Goal: Task Accomplishment & Management: Complete application form

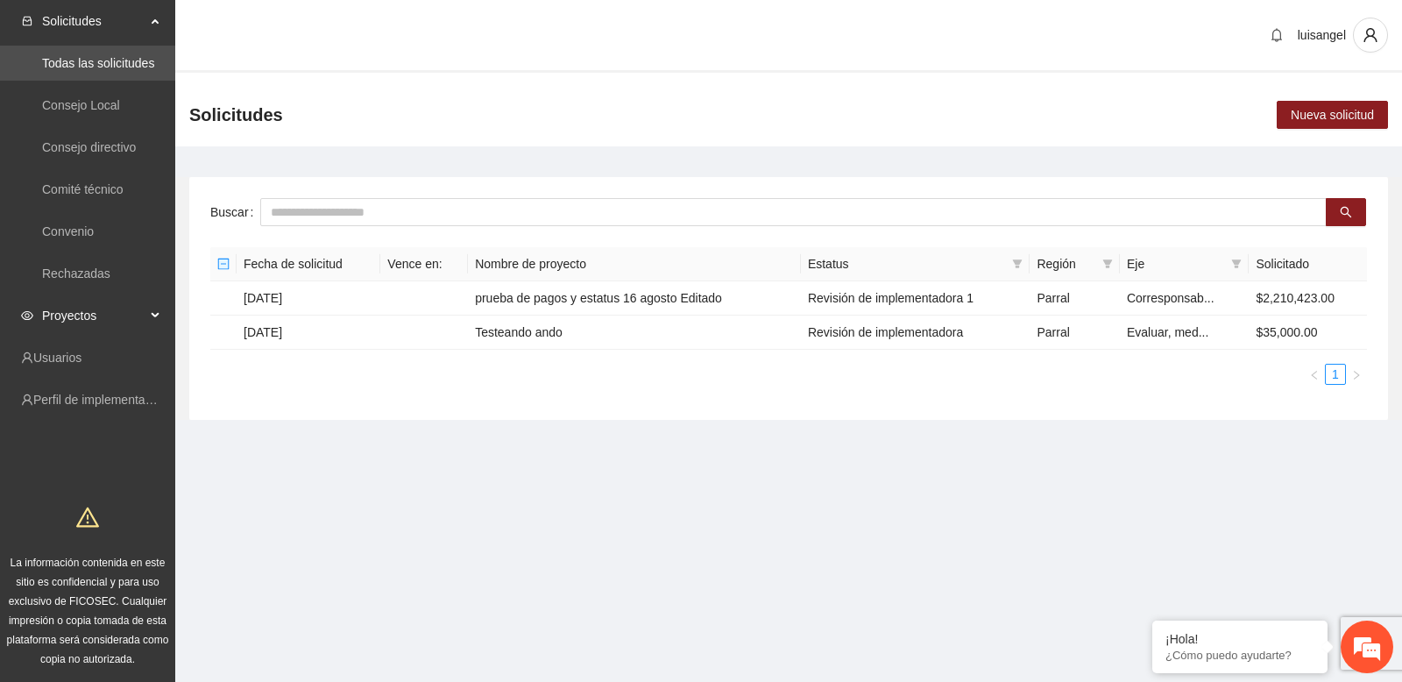
click at [143, 309] on span "Proyectos" at bounding box center [93, 315] width 103 height 35
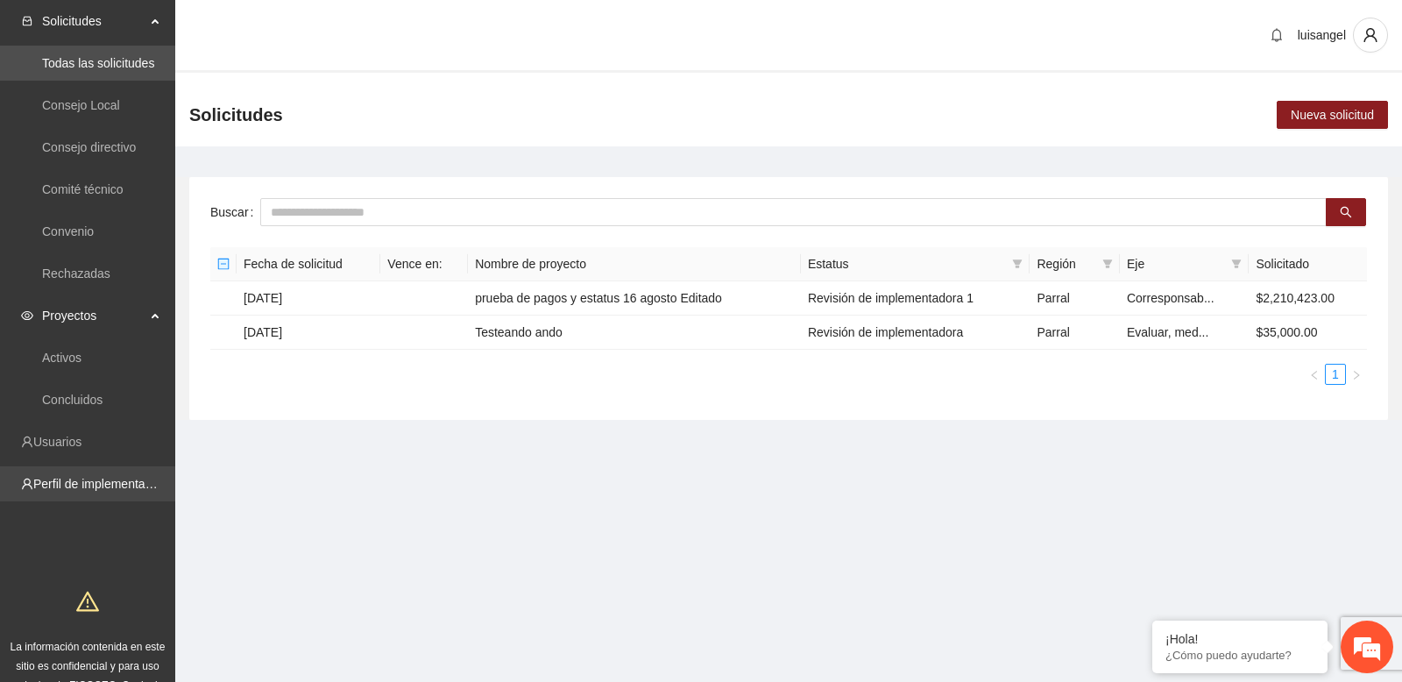
click at [117, 482] on link "Perfil de implementadora" at bounding box center [101, 484] width 137 height 14
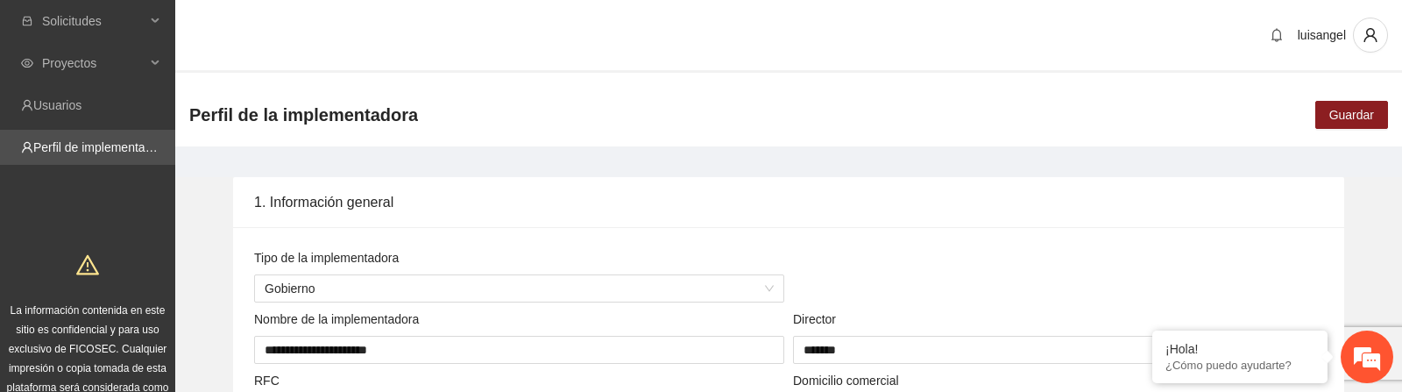
click at [1266, 115] on div "Perfil de la implementadora Guardar" at bounding box center [788, 114] width 1226 height 63
click at [1338, 116] on span "Guardar" at bounding box center [1351, 114] width 45 height 19
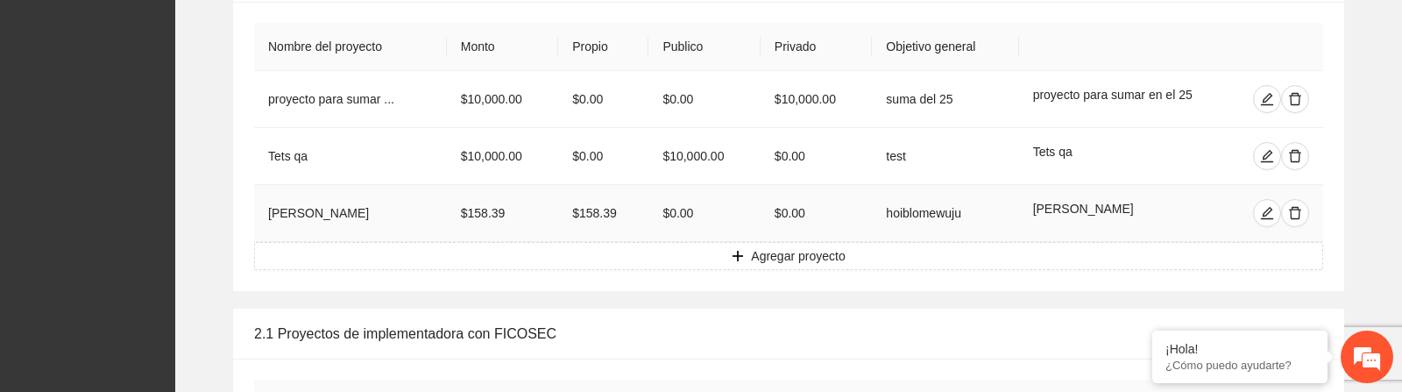
scroll to position [1335, 0]
click at [773, 251] on span "Agregar proyecto" at bounding box center [798, 253] width 94 height 19
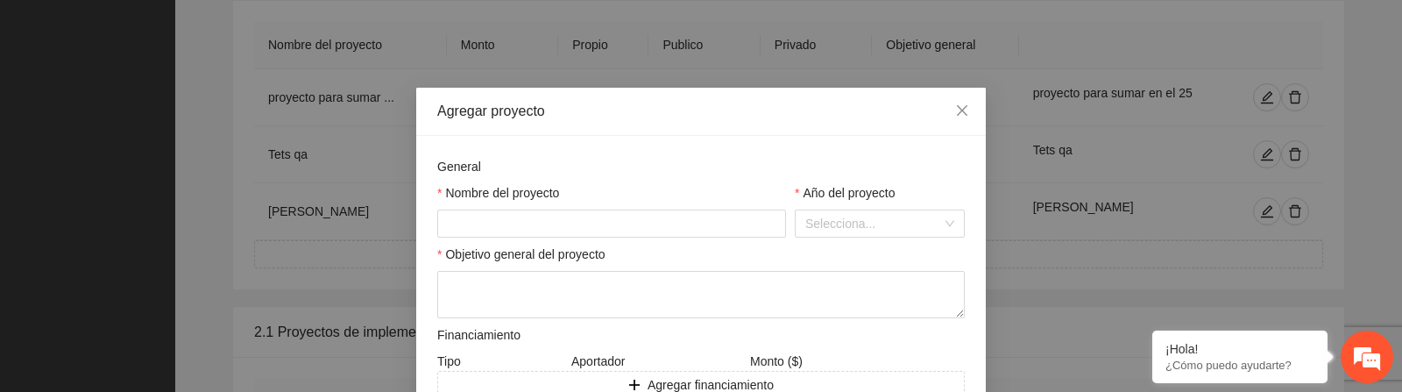
click at [569, 243] on div "General Nombre del proyecto Año del proyecto Selecciona... Objetivo general del…" at bounding box center [701, 301] width 536 height 289
click at [548, 223] on input "text" at bounding box center [611, 223] width 349 height 28
type input "*"
type input "**********"
click at [852, 233] on input "search" at bounding box center [873, 223] width 137 height 26
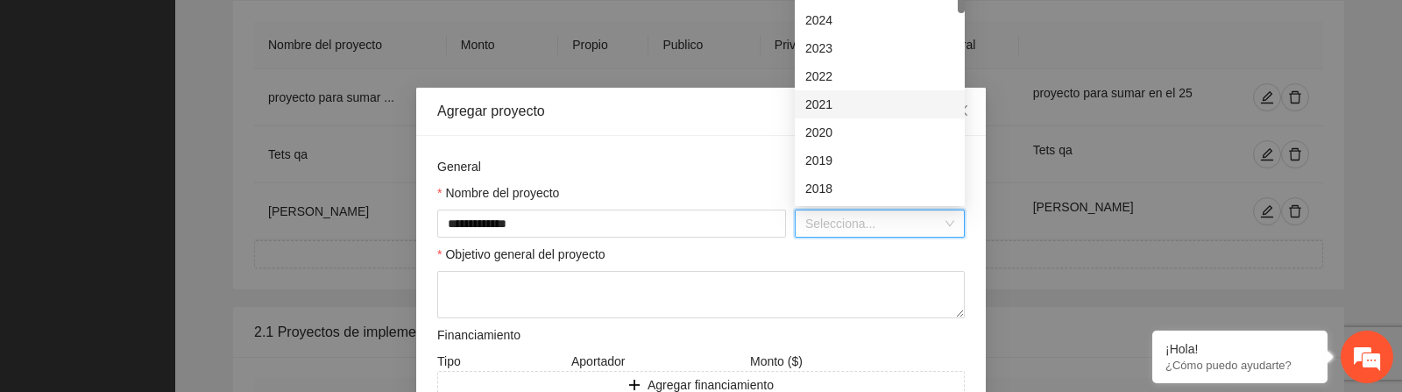
click at [834, 90] on div "2021" at bounding box center [880, 104] width 170 height 28
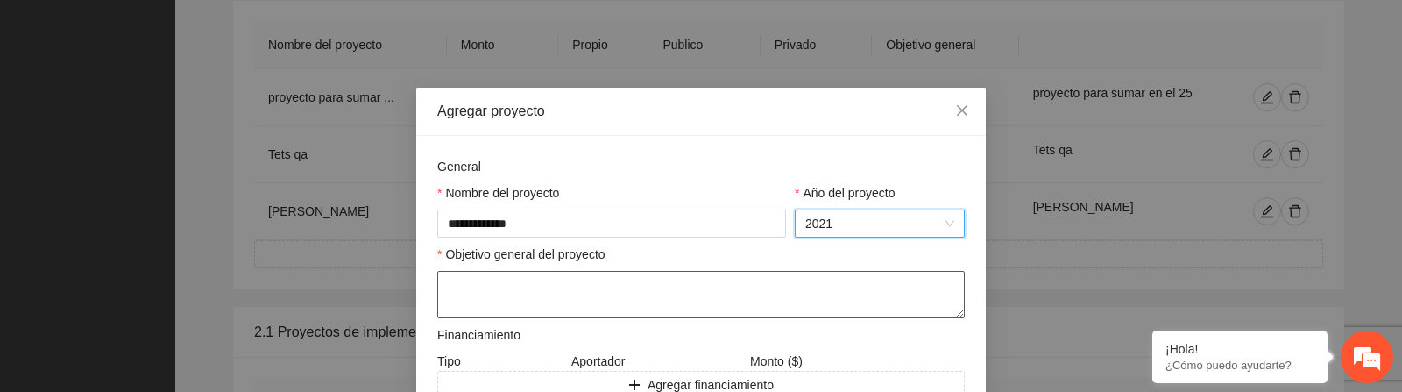
click at [584, 285] on textarea at bounding box center [700, 294] width 527 height 47
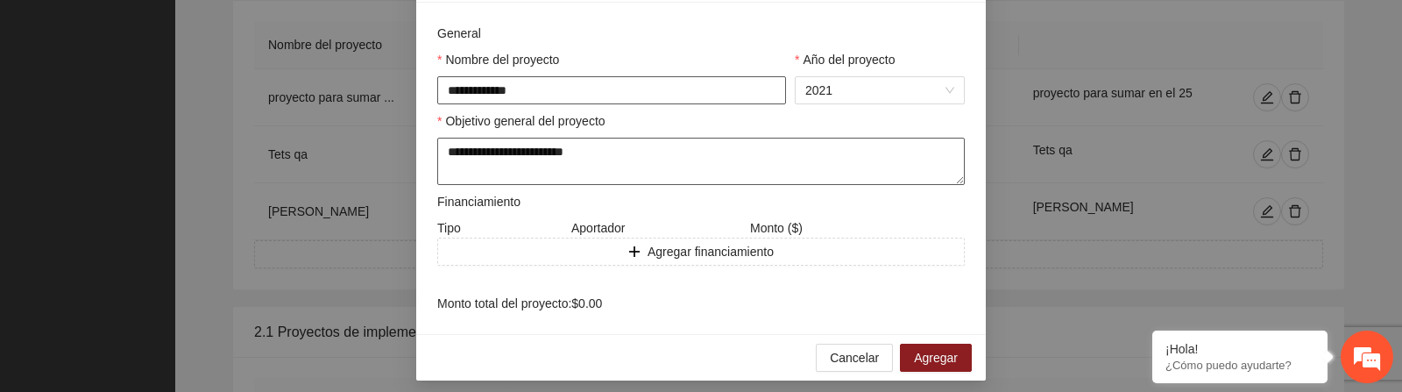
scroll to position [143, 0]
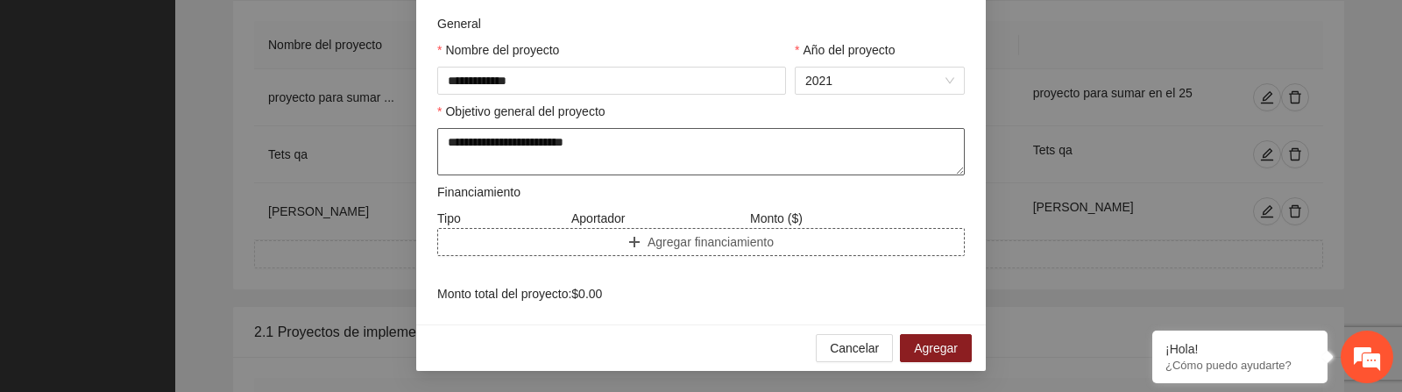
type textarea "**********"
click at [617, 248] on button "Agregar financiamiento" at bounding box center [700, 242] width 527 height 28
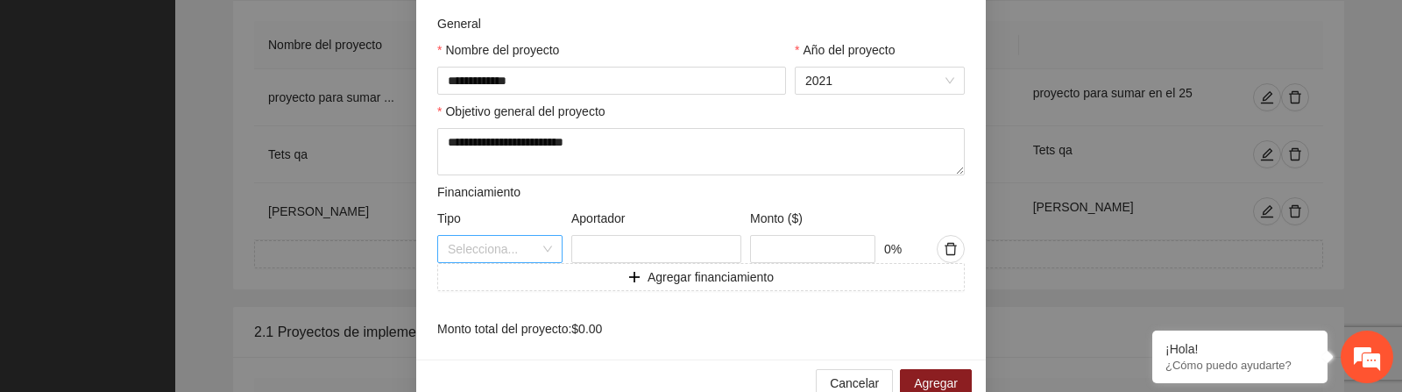
click at [525, 252] on input "search" at bounding box center [494, 249] width 92 height 26
click at [495, 336] on div "Privado" at bounding box center [500, 339] width 104 height 19
click at [621, 249] on input "text" at bounding box center [656, 249] width 170 height 28
type input "*"
type input "*******"
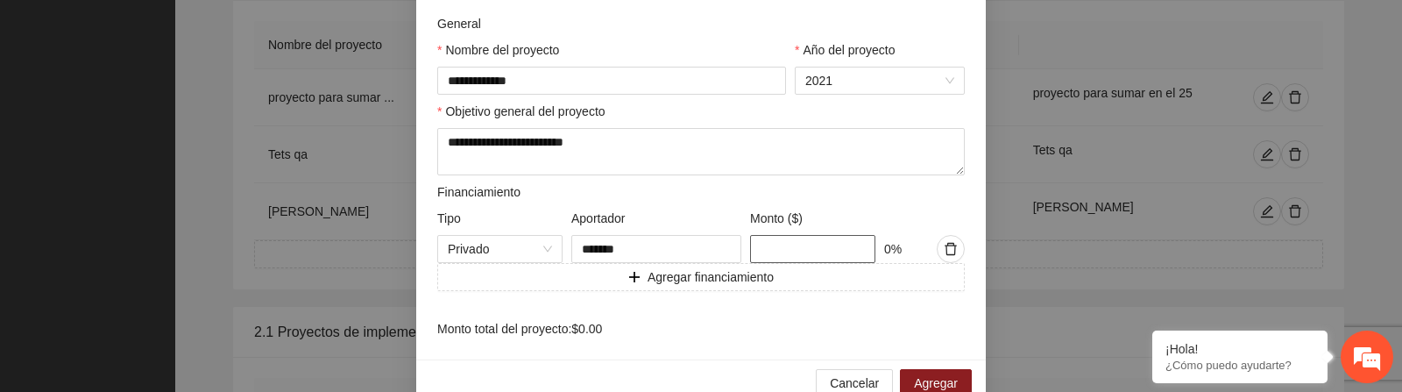
click at [812, 250] on input "text" at bounding box center [812, 249] width 125 height 28
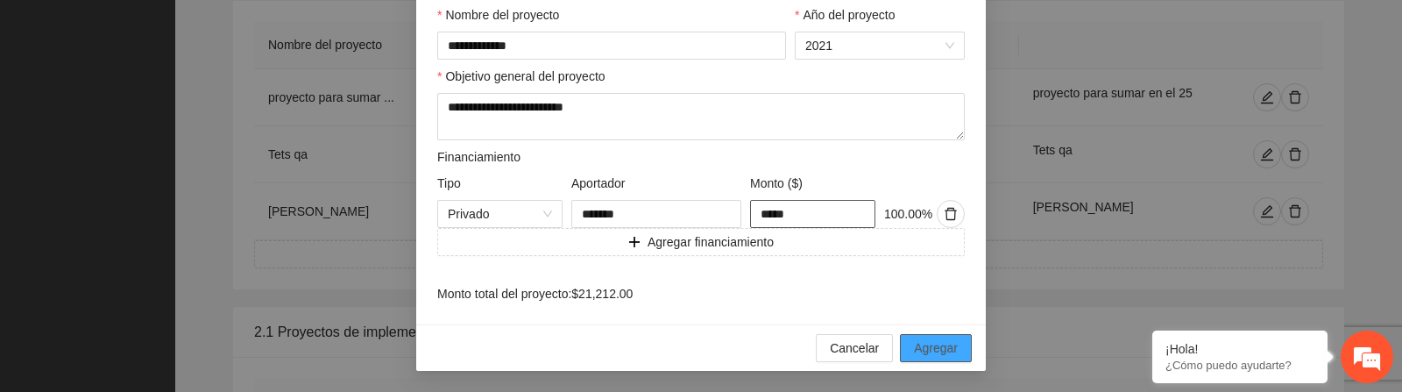
type input "*****"
click at [923, 342] on span "Agregar" at bounding box center [936, 347] width 44 height 19
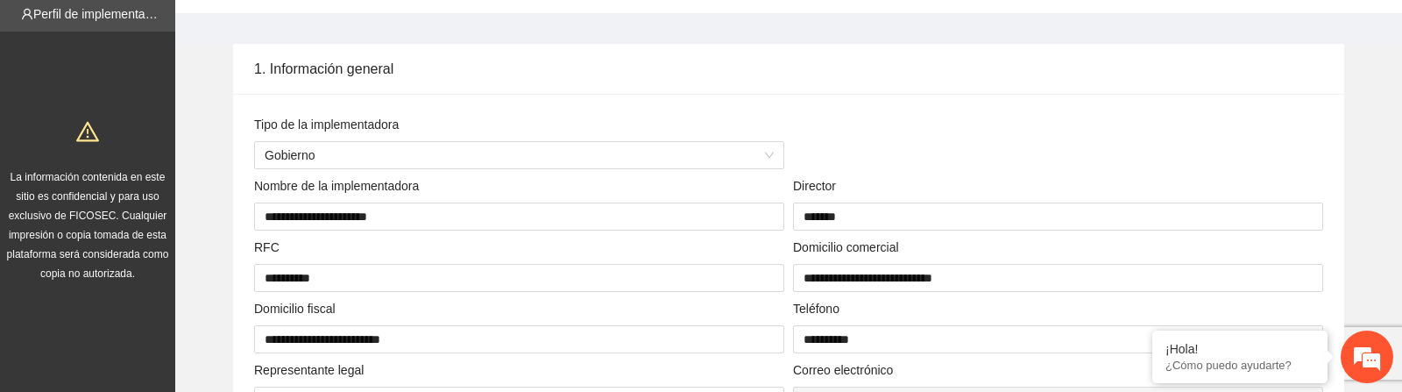
scroll to position [0, 0]
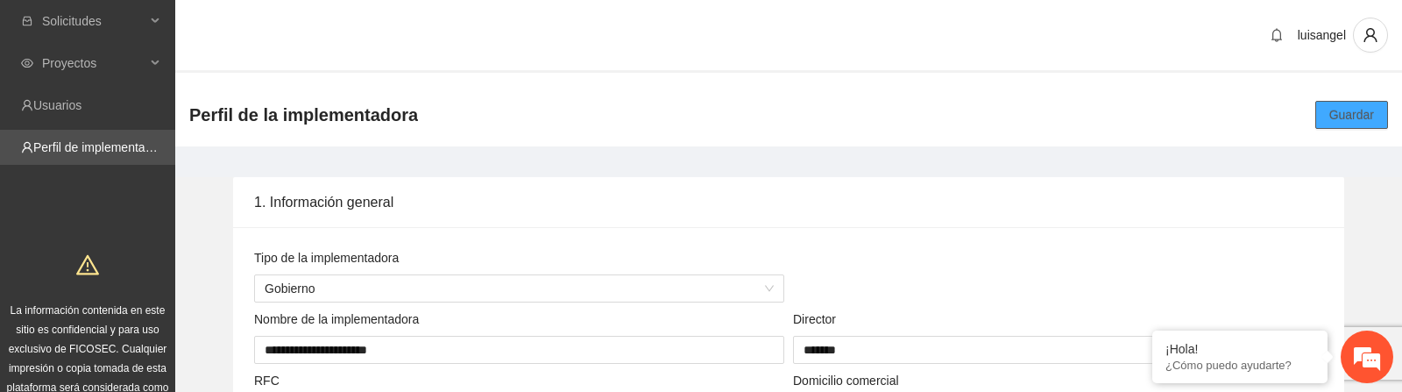
click at [1336, 117] on span "Guardar" at bounding box center [1351, 114] width 45 height 19
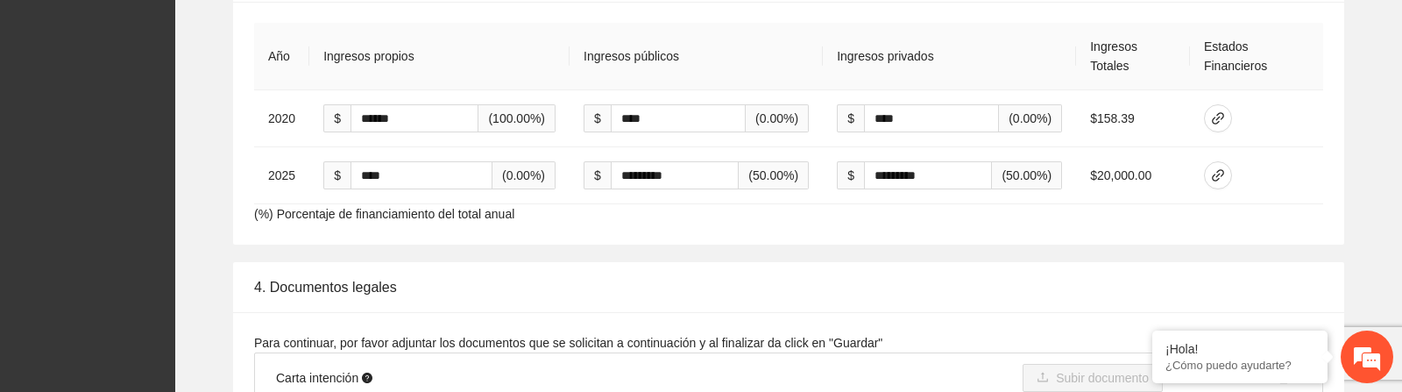
scroll to position [2738, 0]
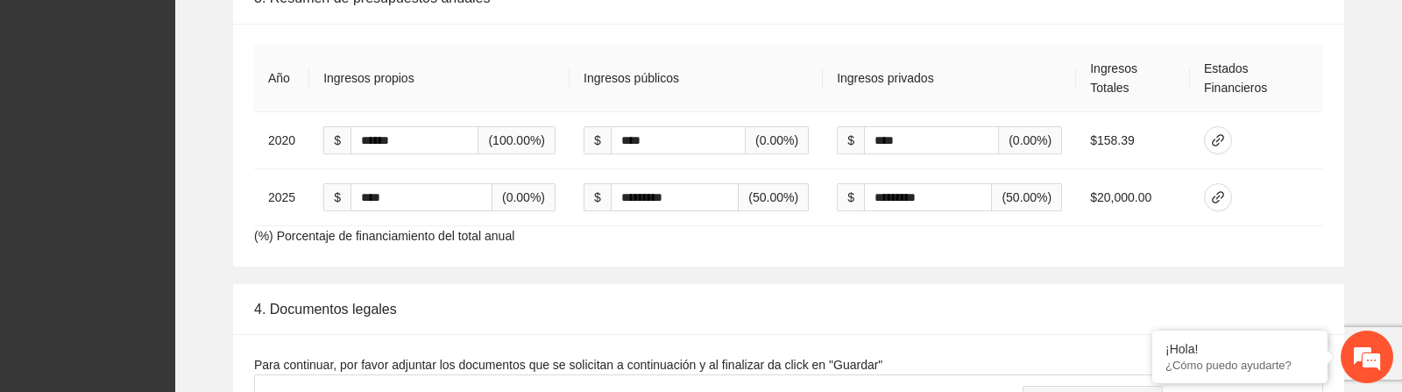
click at [1277, 199] on td at bounding box center [1256, 197] width 133 height 57
click at [1219, 151] on button "button" at bounding box center [1218, 140] width 28 height 28
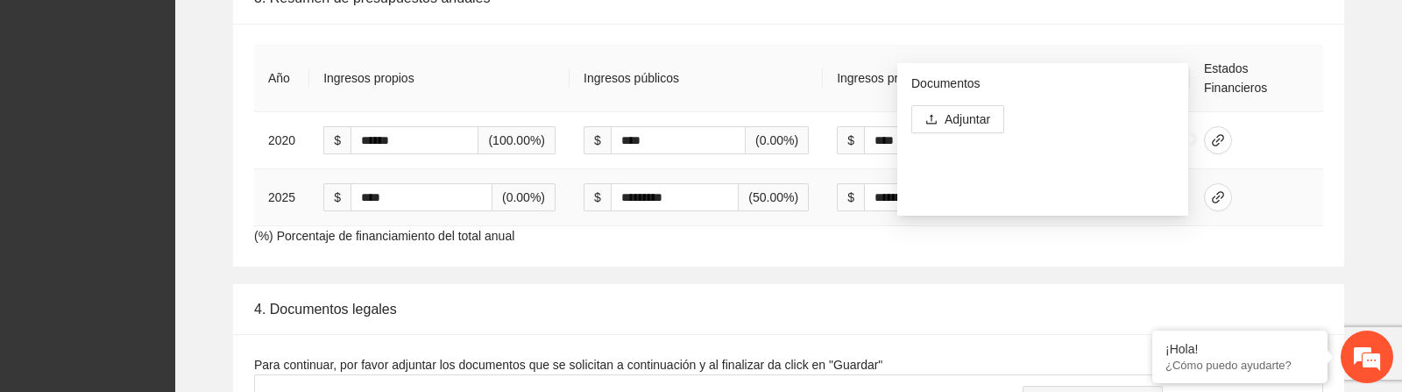
click at [1248, 183] on td at bounding box center [1256, 197] width 133 height 57
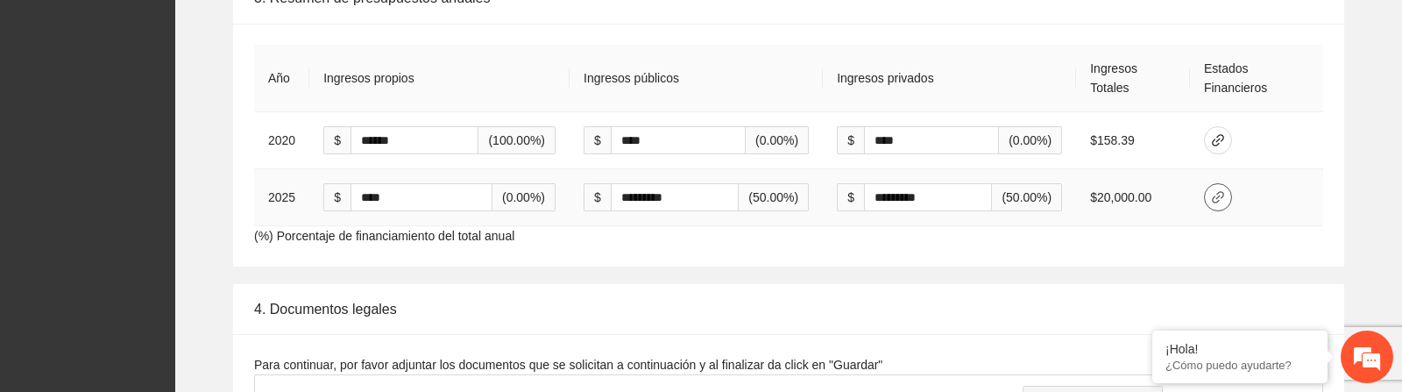
click at [1224, 190] on icon "link" at bounding box center [1218, 197] width 14 height 14
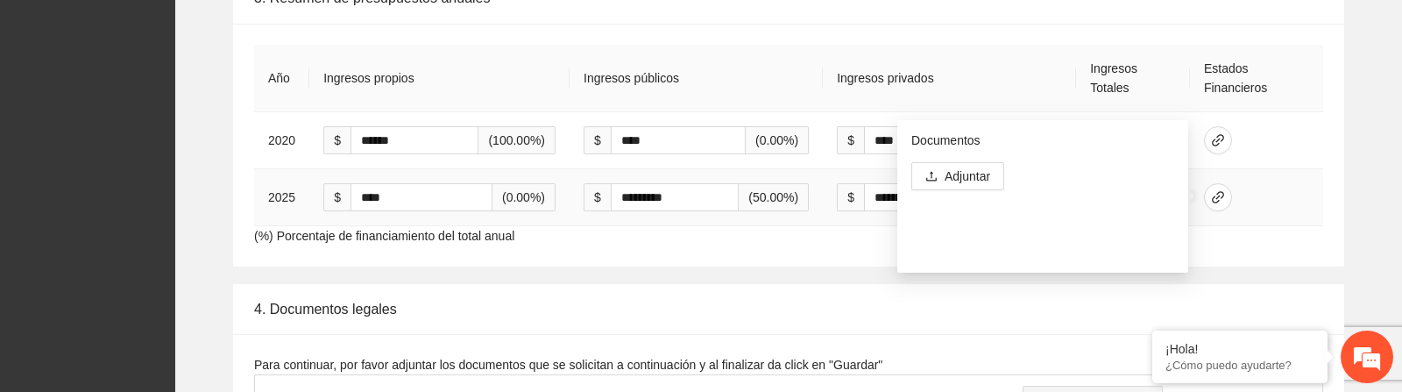
click at [1304, 205] on td at bounding box center [1256, 197] width 133 height 57
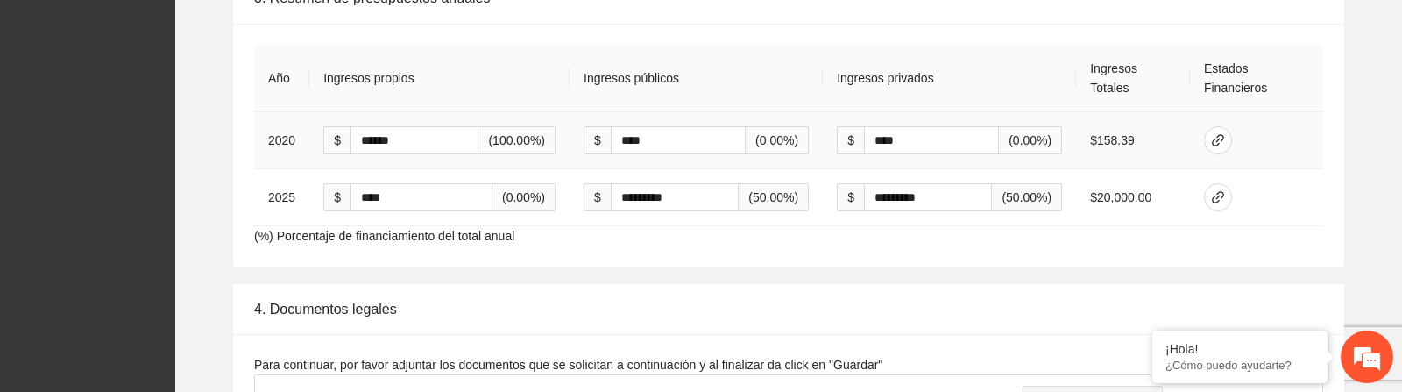
click at [291, 140] on td "2020" at bounding box center [281, 140] width 55 height 57
click at [287, 188] on td "2025" at bounding box center [281, 197] width 55 height 57
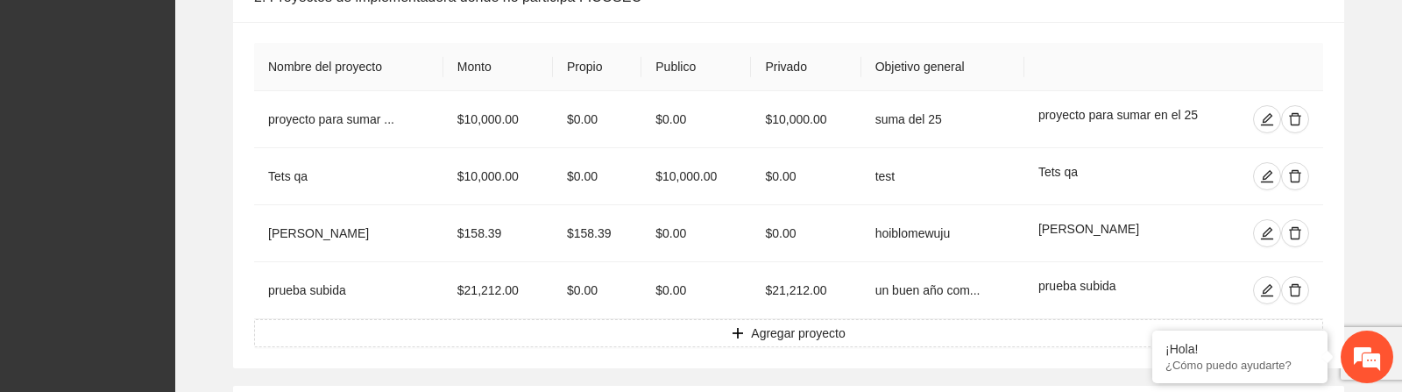
scroll to position [1323, 0]
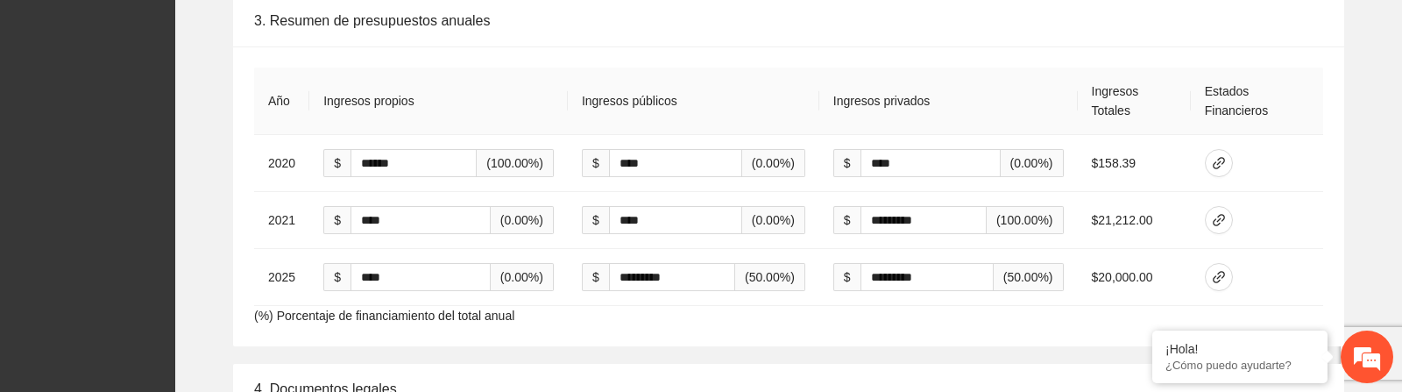
scroll to position [2709, 0]
